Goal: Information Seeking & Learning: Learn about a topic

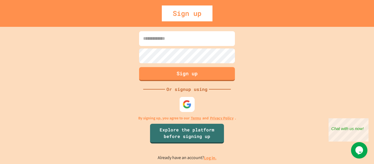
click at [189, 106] on img at bounding box center [187, 104] width 9 height 9
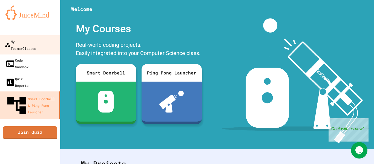
click at [52, 42] on link "My Teams/Classes" at bounding box center [30, 44] width 62 height 19
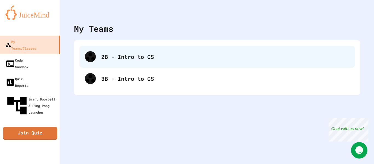
click at [99, 82] on div "2B - Intro to CS 3B - Intro to CS" at bounding box center [217, 68] width 276 height 44
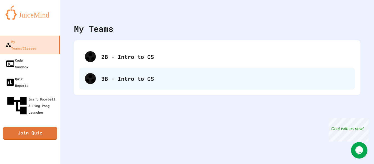
click at [116, 82] on div "3B - Intro to CS" at bounding box center [225, 79] width 248 height 8
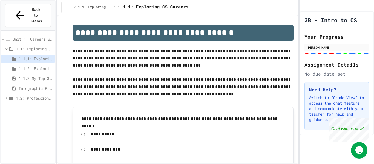
click at [35, 36] on span "Unit 1: Careers & Professionalism" at bounding box center [33, 39] width 41 height 6
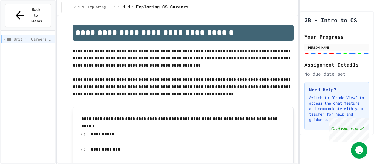
click at [35, 36] on span "Unit 1: Careers & Professionalism" at bounding box center [33, 39] width 39 height 6
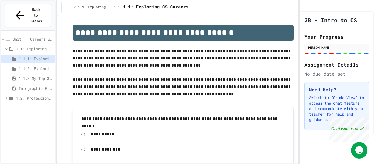
click at [39, 46] on span "1.1: Exploring CS Careers" at bounding box center [34, 49] width 37 height 6
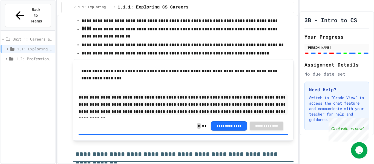
scroll to position [703, 0]
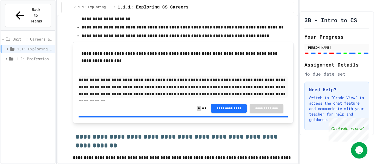
click at [24, 56] on span "1.2: Professional Communication" at bounding box center [34, 59] width 37 height 6
click at [30, 66] on span "1.2.1 Professional Communication" at bounding box center [36, 69] width 35 height 6
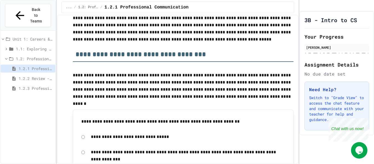
scroll to position [33, 0]
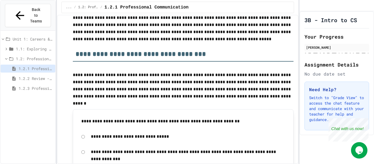
click at [30, 55] on div "1.2: Professional Communication" at bounding box center [28, 59] width 55 height 8
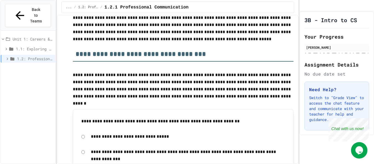
click at [30, 55] on div "1.2: Professional Communication" at bounding box center [28, 59] width 55 height 8
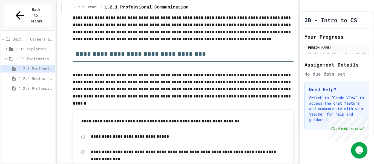
click at [27, 46] on span "1.1: Exploring CS Careers" at bounding box center [34, 49] width 37 height 6
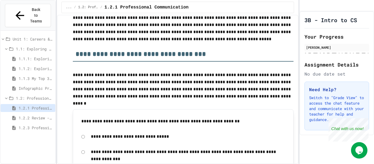
click at [32, 46] on span "1.1: Exploring CS Careers" at bounding box center [34, 49] width 37 height 6
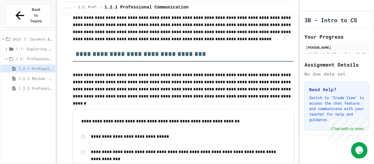
click at [38, 56] on span "1.2: Professional Communication" at bounding box center [34, 59] width 37 height 6
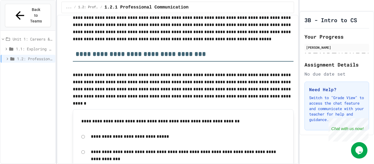
click at [38, 56] on span "1.2: Professional Communication" at bounding box center [35, 59] width 36 height 6
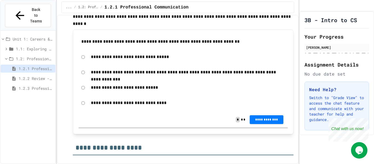
scroll to position [113, 0]
click at [98, 70] on p "**********" at bounding box center [188, 72] width 195 height 7
click at [277, 120] on span "**********" at bounding box center [266, 119] width 25 height 4
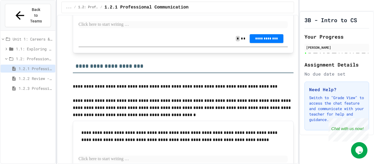
scroll to position [572, 0]
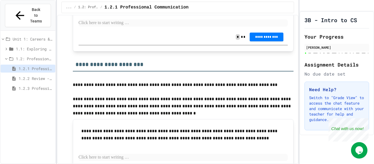
click at [124, 27] on p at bounding box center [184, 22] width 210 height 7
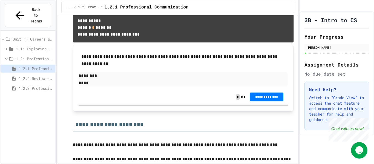
scroll to position [540, 0]
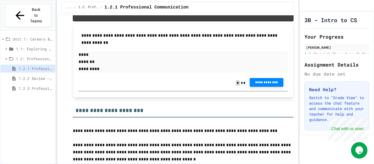
click at [254, 87] on button "**********" at bounding box center [267, 82] width 34 height 9
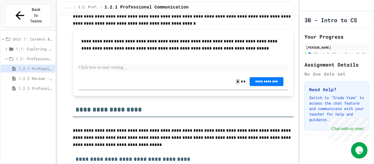
scroll to position [677, 0]
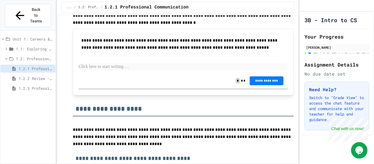
click at [117, 70] on p at bounding box center [184, 66] width 210 height 7
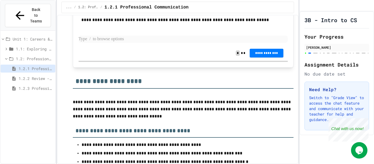
scroll to position [704, 0]
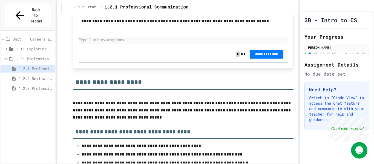
click at [40, 86] on span "1.2.3 Professional Communication Challenge" at bounding box center [36, 89] width 35 height 6
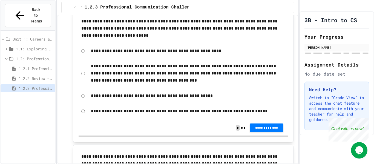
scroll to position [296, 0]
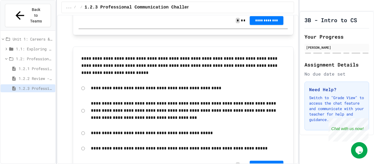
click at [14, 75] on div "1.2.2 Review - Professional Communication" at bounding box center [28, 79] width 55 height 8
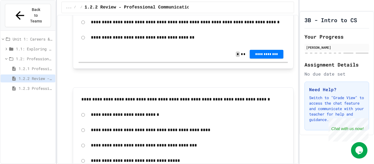
scroll to position [340, 0]
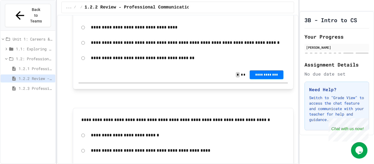
click at [36, 66] on span "1.2.1 Professional Communication" at bounding box center [36, 69] width 35 height 6
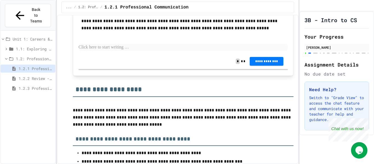
scroll to position [697, 0]
click at [96, 51] on p at bounding box center [184, 47] width 210 height 7
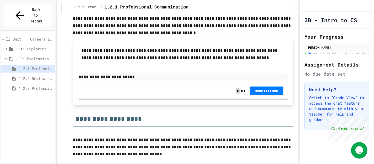
scroll to position [668, 0]
